Goal: Task Accomplishment & Management: Manage account settings

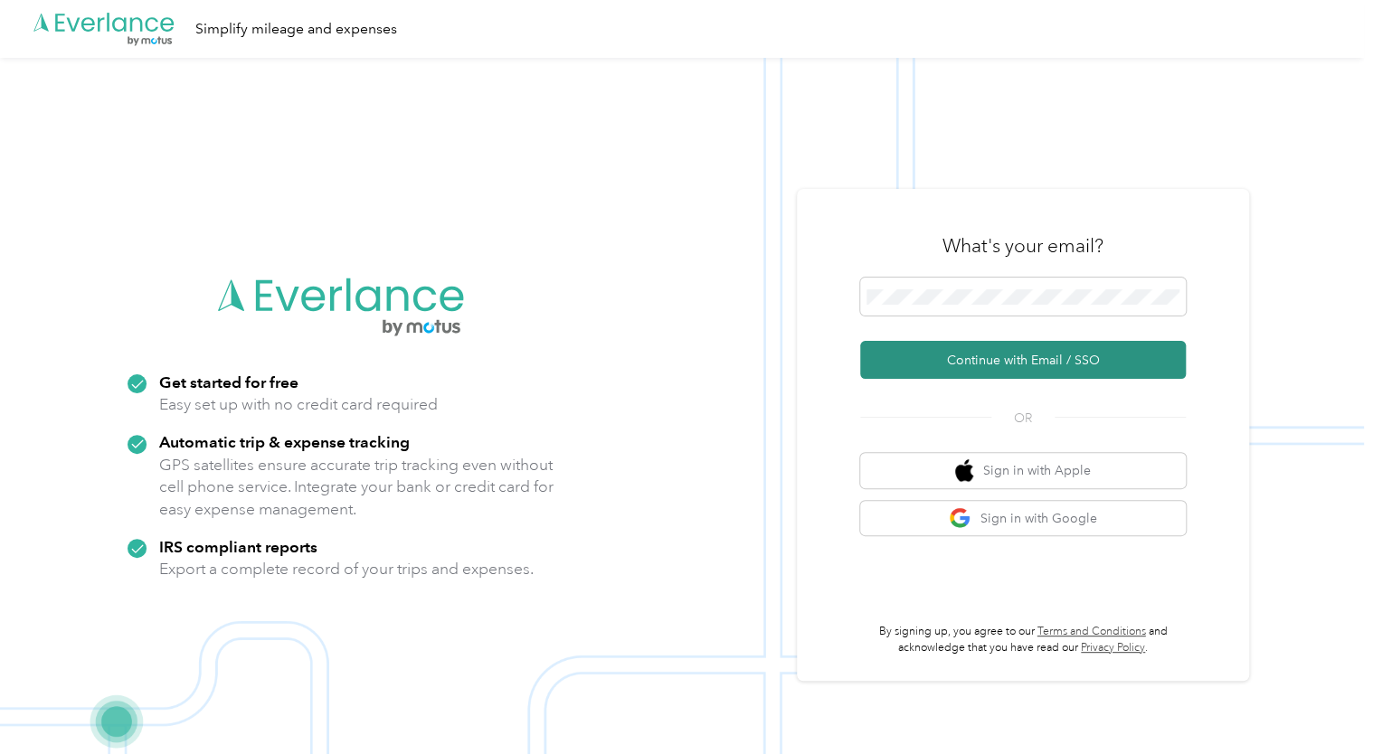
click at [1035, 364] on button "Continue with Email / SSO" at bounding box center [1023, 360] width 326 height 38
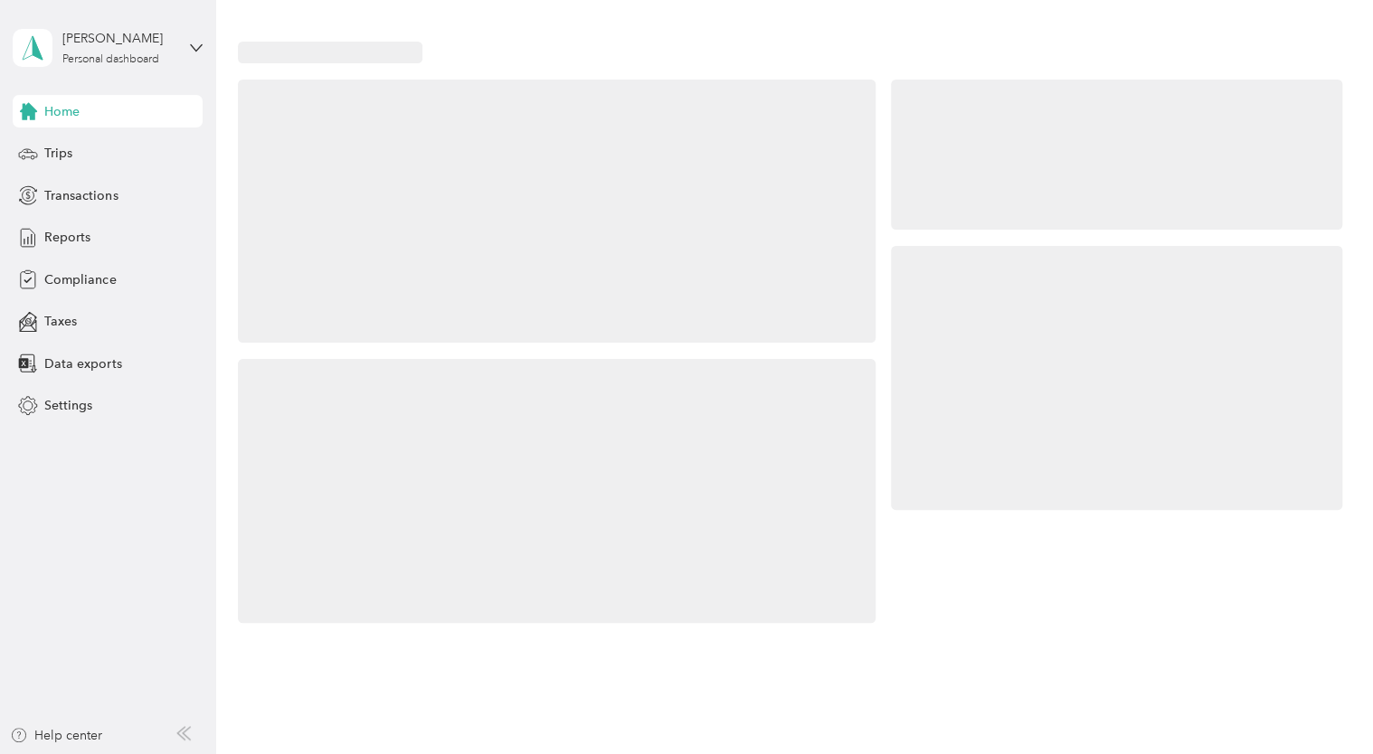
click at [1032, 360] on div at bounding box center [1116, 378] width 450 height 264
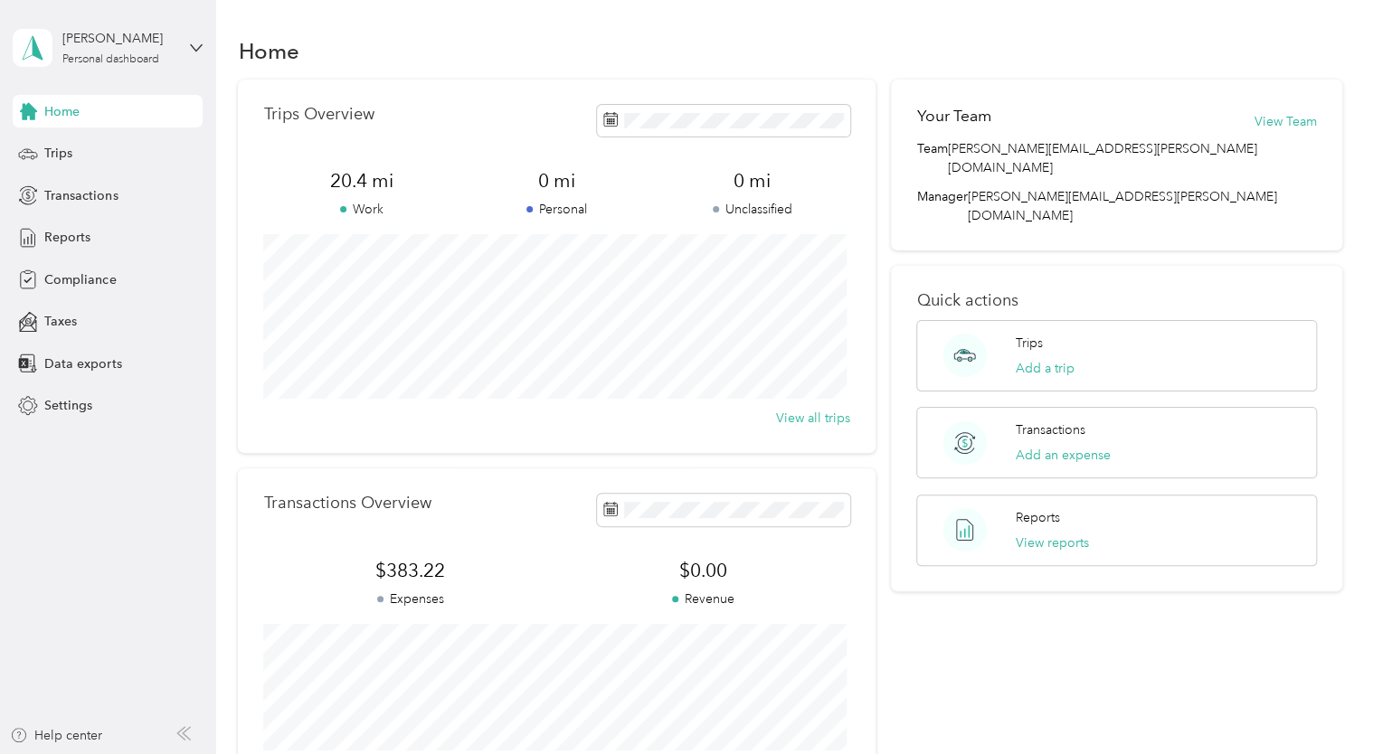
click at [892, 50] on div "Home" at bounding box center [789, 51] width 1103 height 38
